Goal: Task Accomplishment & Management: Manage account settings

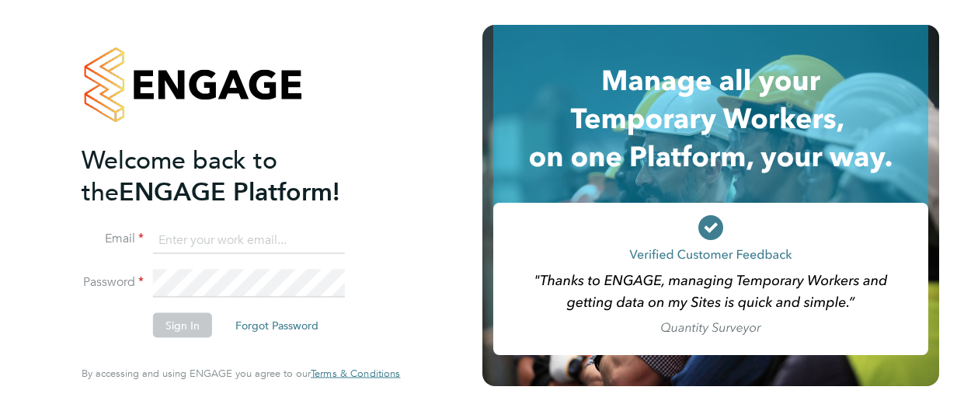
type input "adam.burden@uk.g4s.com"
click at [176, 332] on button "Sign In" at bounding box center [182, 325] width 59 height 25
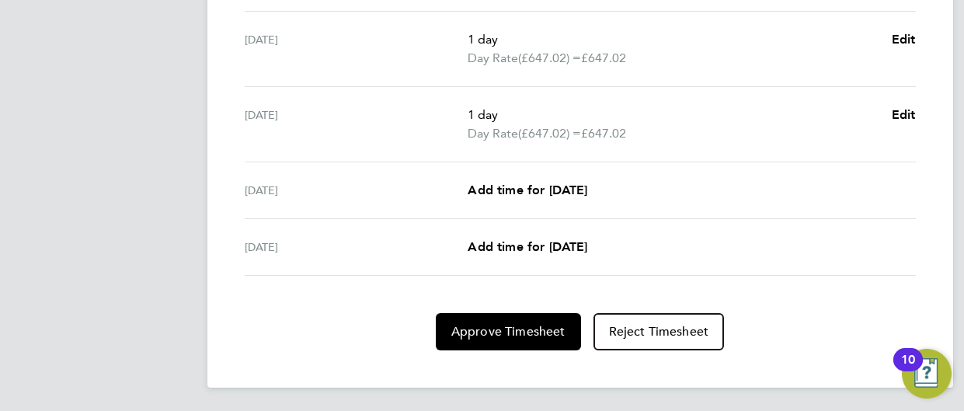
scroll to position [723, 0]
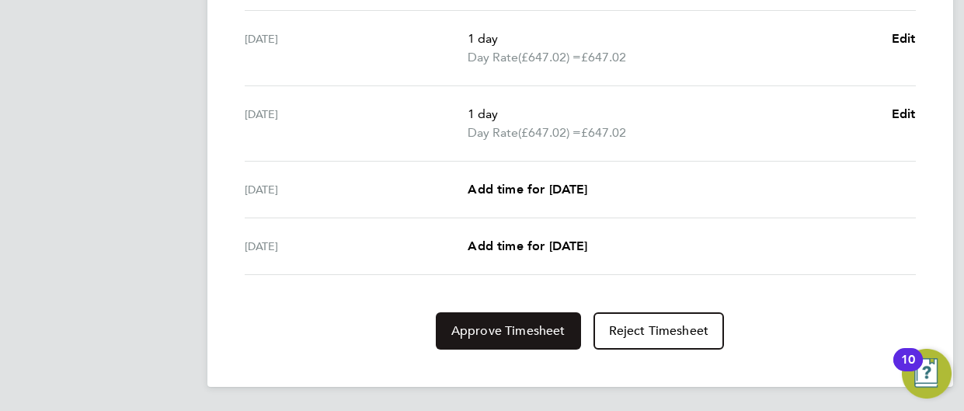
click at [505, 325] on span "Approve Timesheet" at bounding box center [508, 331] width 114 height 16
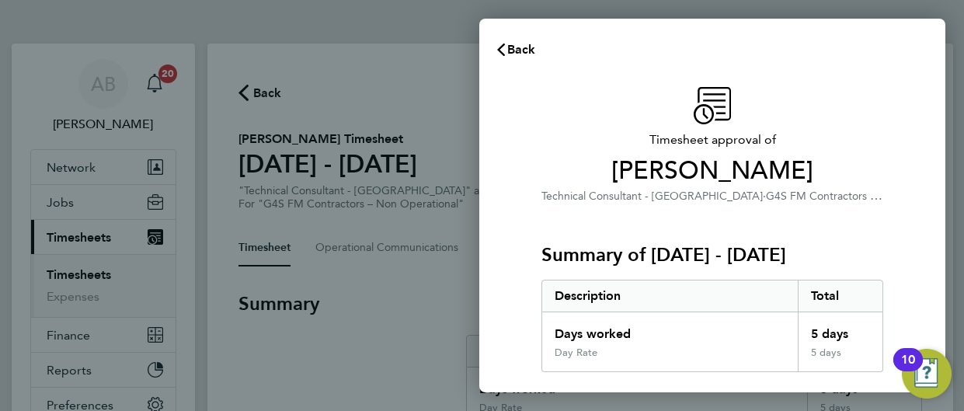
click at [824, 265] on h3 "Summary of [DATE] - [DATE]" at bounding box center [712, 254] width 342 height 25
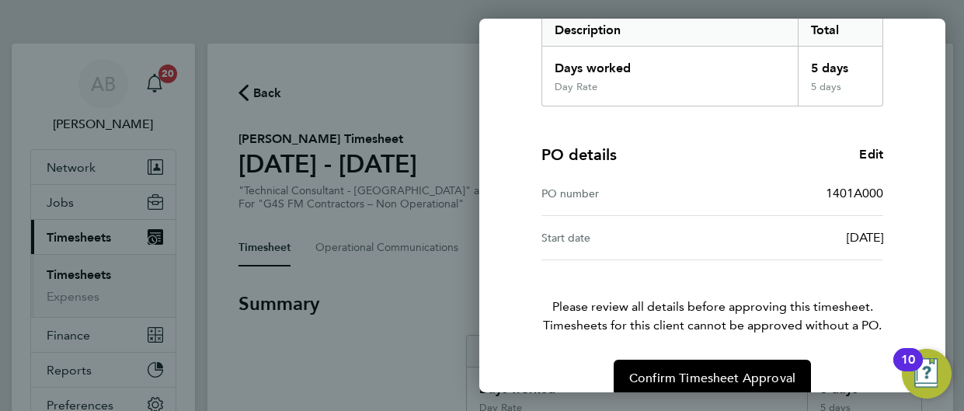
scroll to position [288, 0]
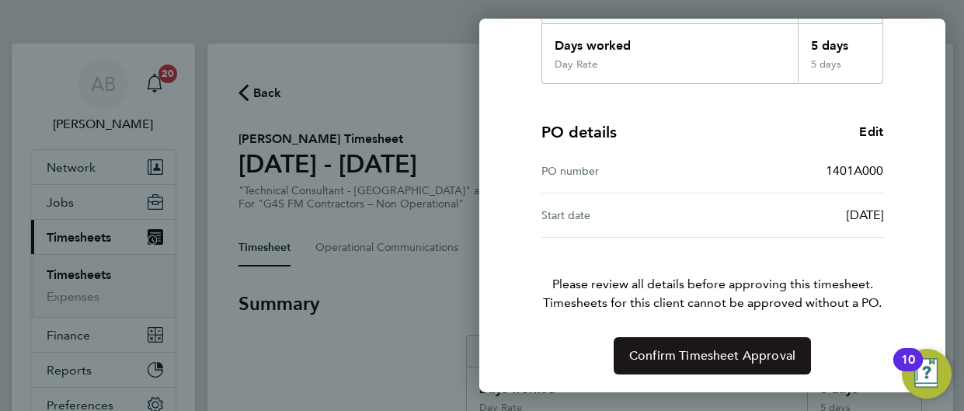
click at [755, 340] on button "Confirm Timesheet Approval" at bounding box center [712, 355] width 197 height 37
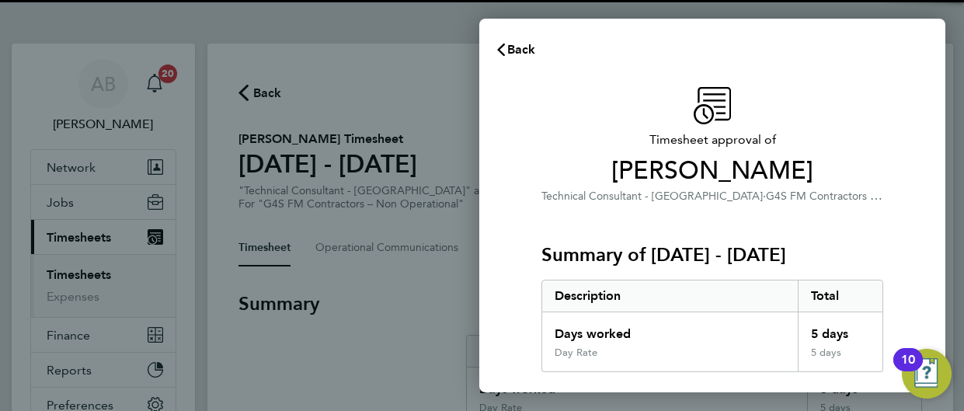
scroll to position [649, 0]
